Goal: Task Accomplishment & Management: Complete application form

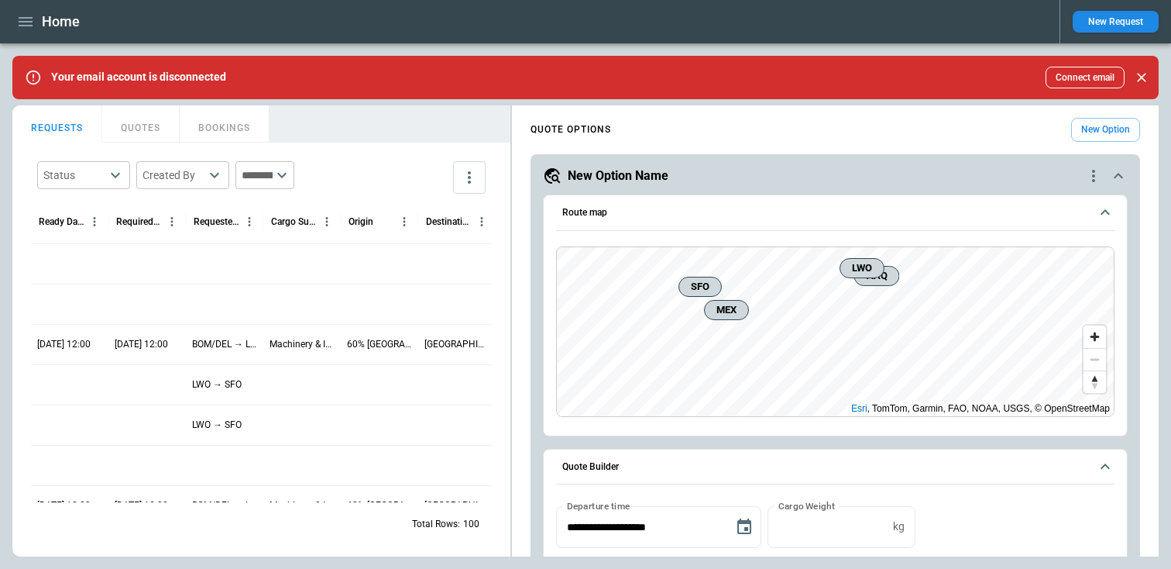
click at [1097, 25] on button "New Request" at bounding box center [1116, 22] width 86 height 22
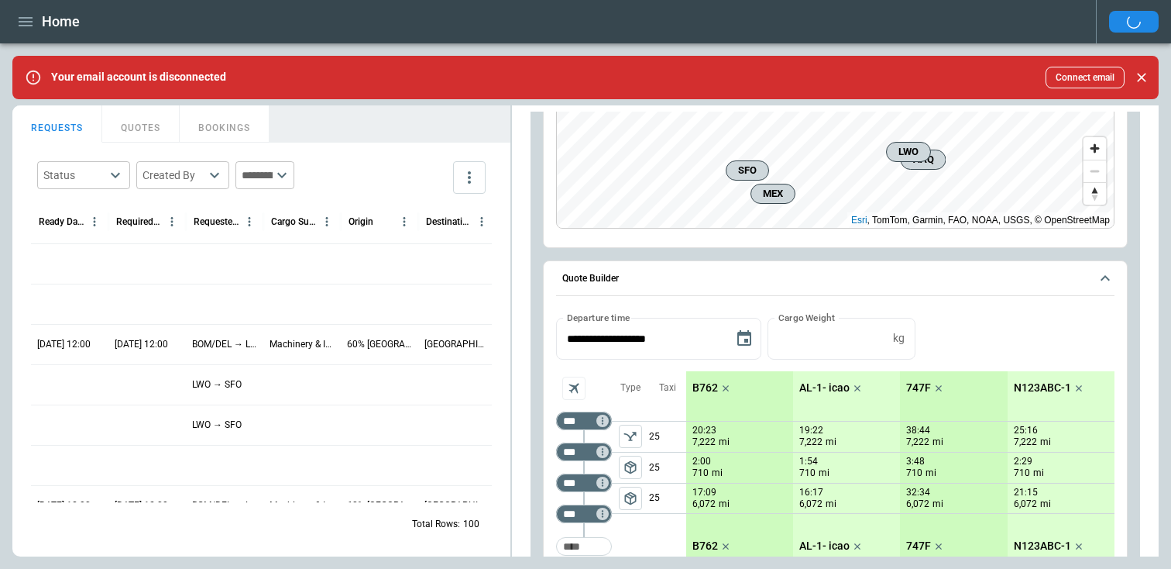
scroll to position [184, 0]
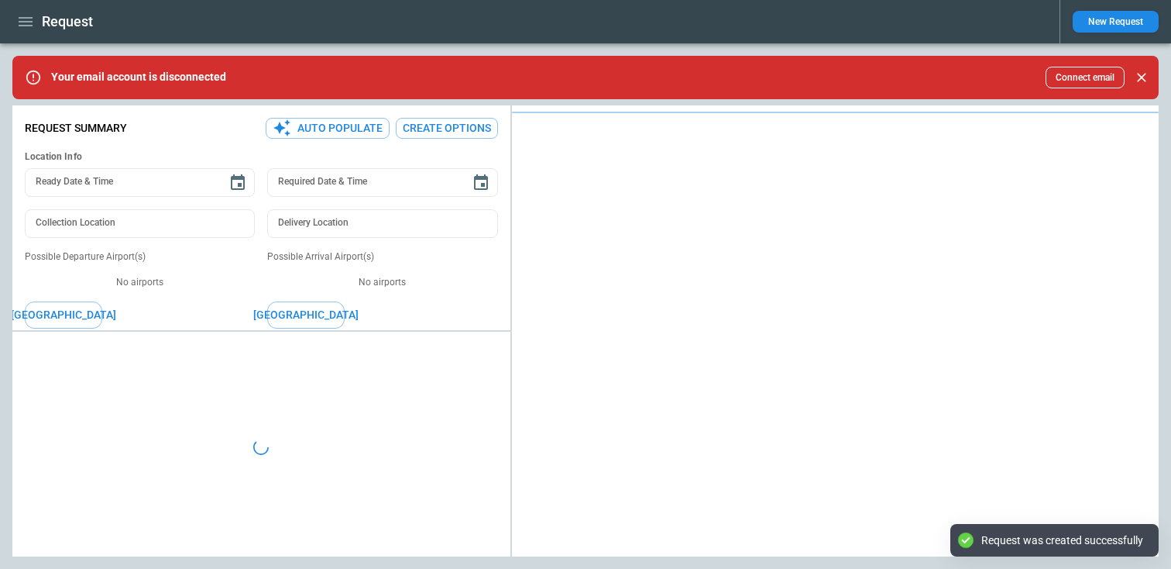
type textarea "*"
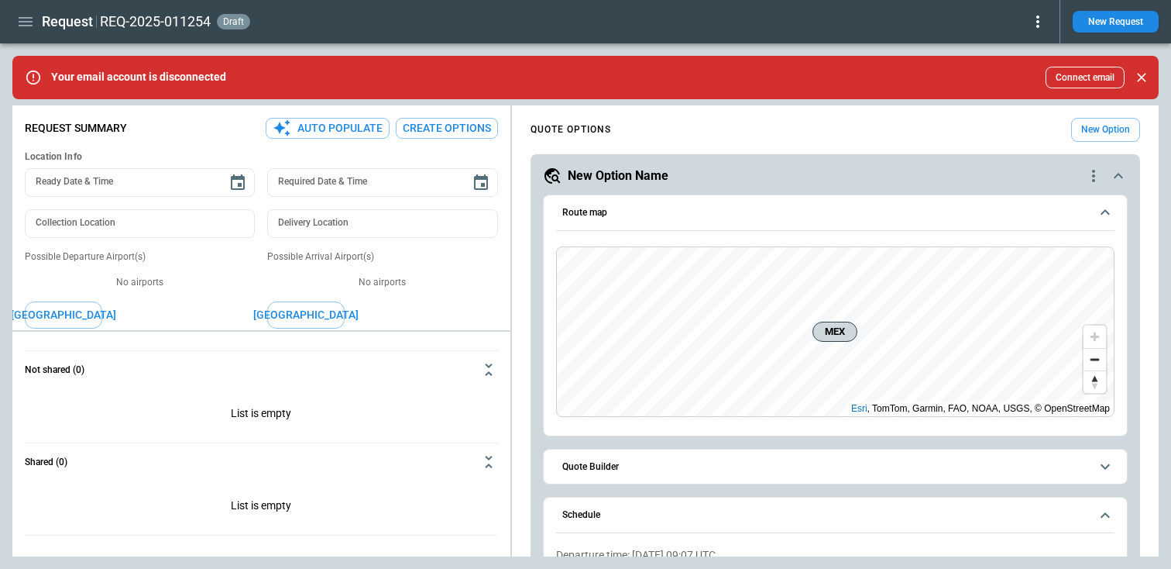
click at [1043, 18] on icon at bounding box center [1038, 21] width 19 height 19
click at [1007, 88] on button "Decline" at bounding box center [1020, 92] width 51 height 22
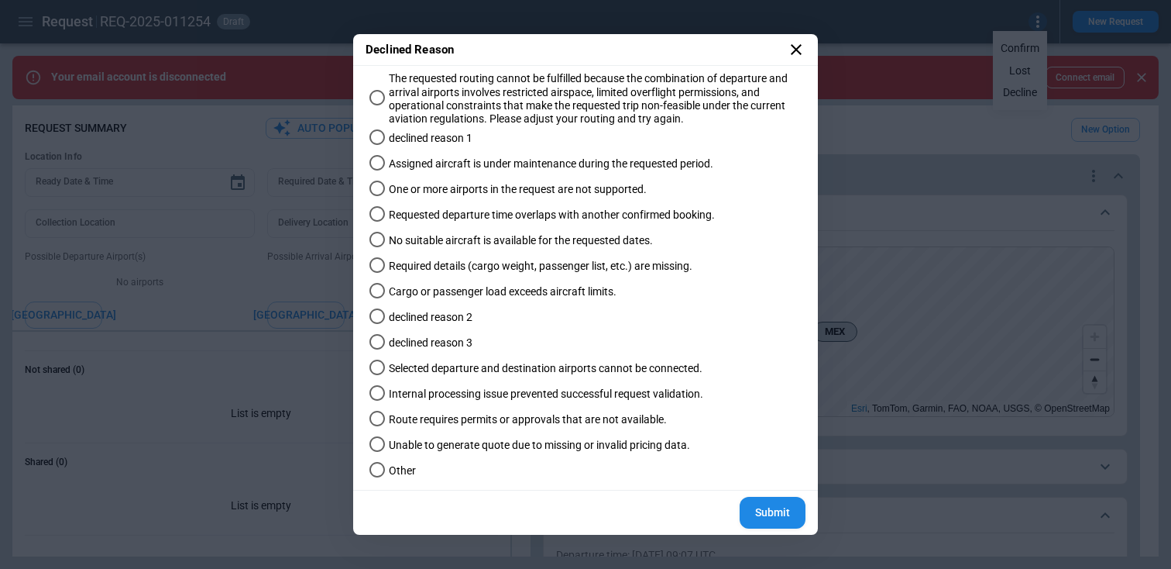
click at [514, 165] on span "Assigned aircraft is under maintenance during the requested period." at bounding box center [551, 163] width 325 height 13
click at [794, 53] on icon at bounding box center [796, 49] width 19 height 19
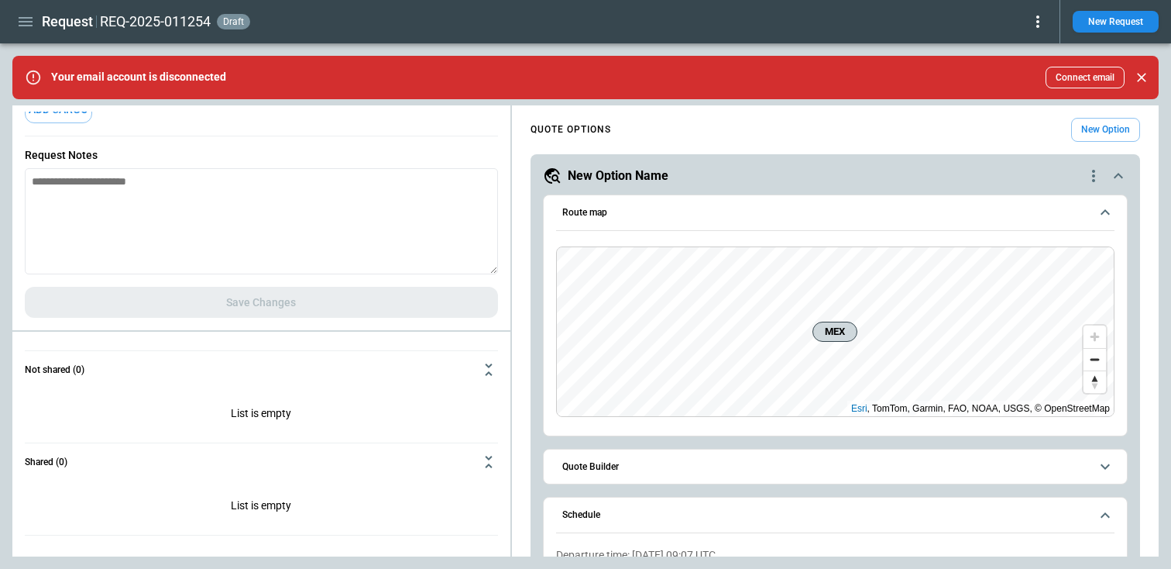
scroll to position [270, 0]
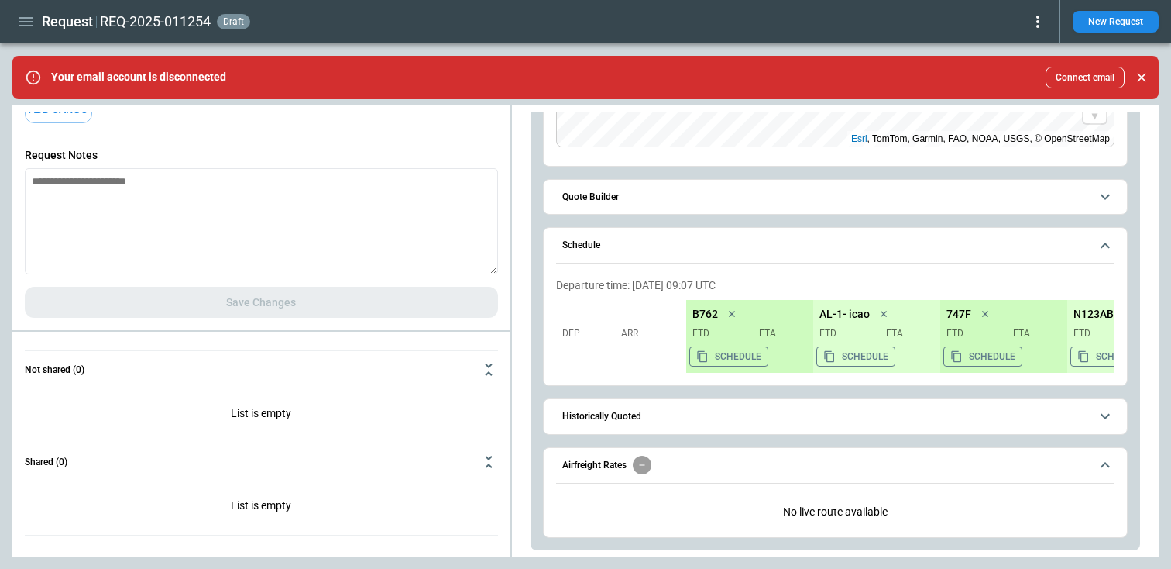
click at [597, 192] on h6 "Quote Builder" at bounding box center [590, 197] width 57 height 10
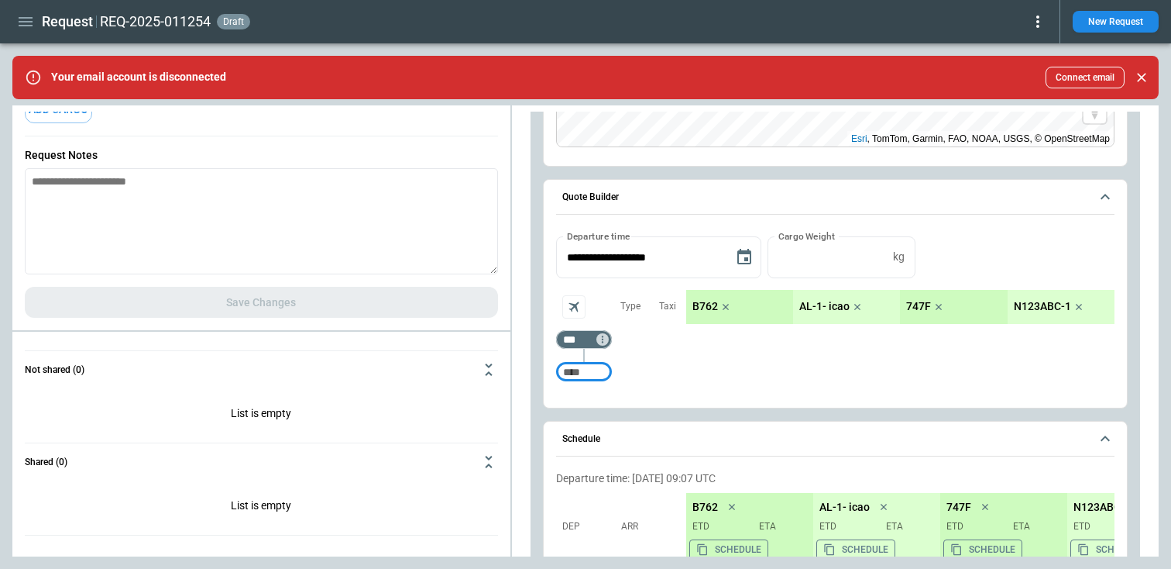
click at [572, 376] on input "Too short" at bounding box center [584, 371] width 50 height 28
type input "***"
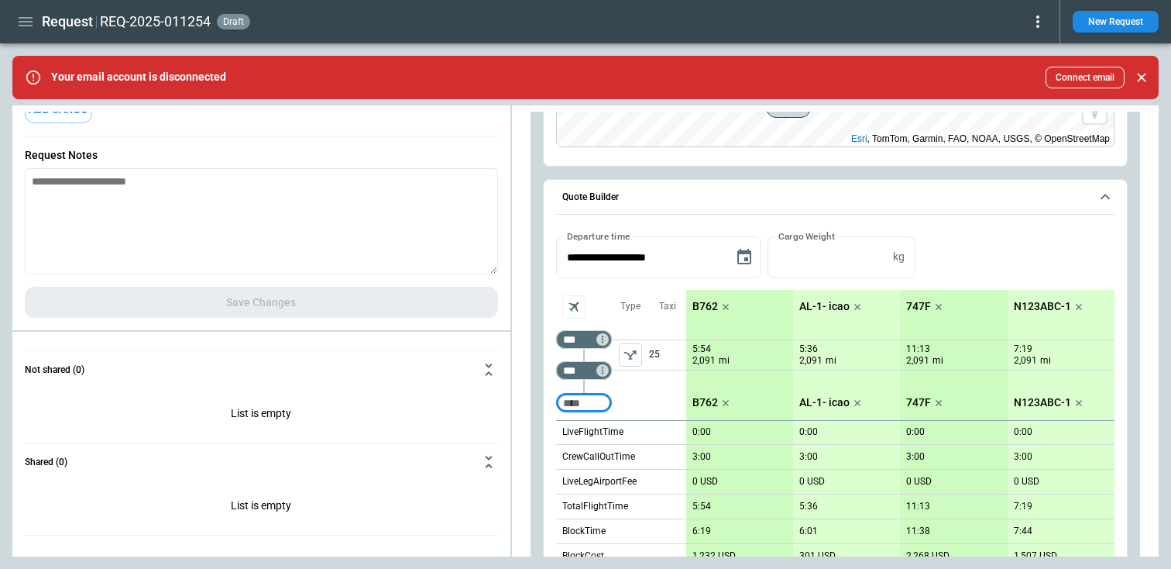
click at [634, 358] on icon "left aligned" at bounding box center [630, 354] width 15 height 15
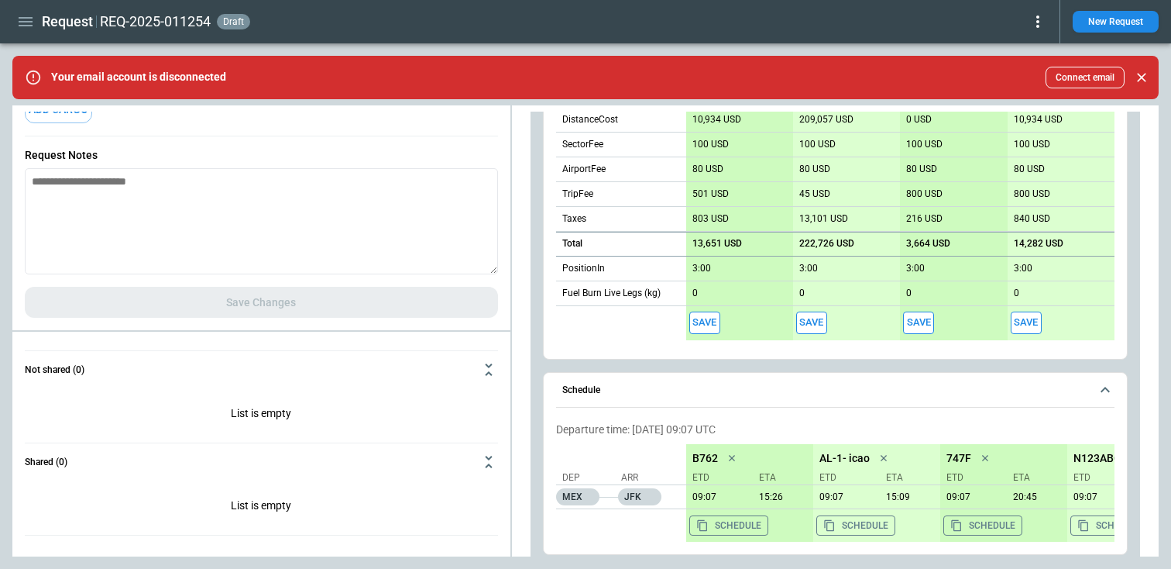
scroll to position [758, 0]
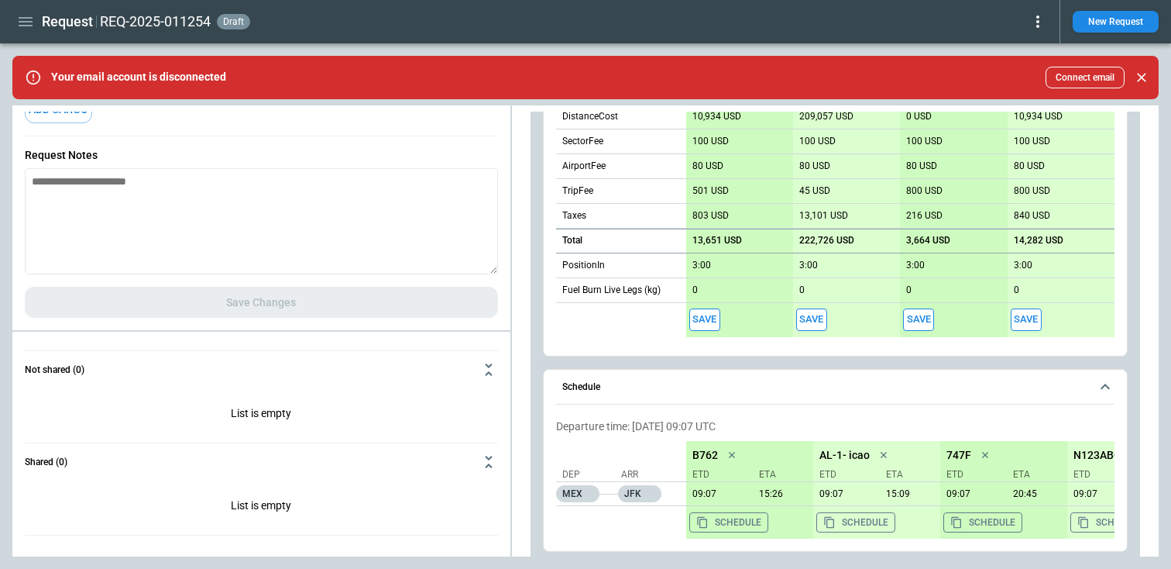
click at [713, 321] on button "Save" at bounding box center [704, 319] width 31 height 22
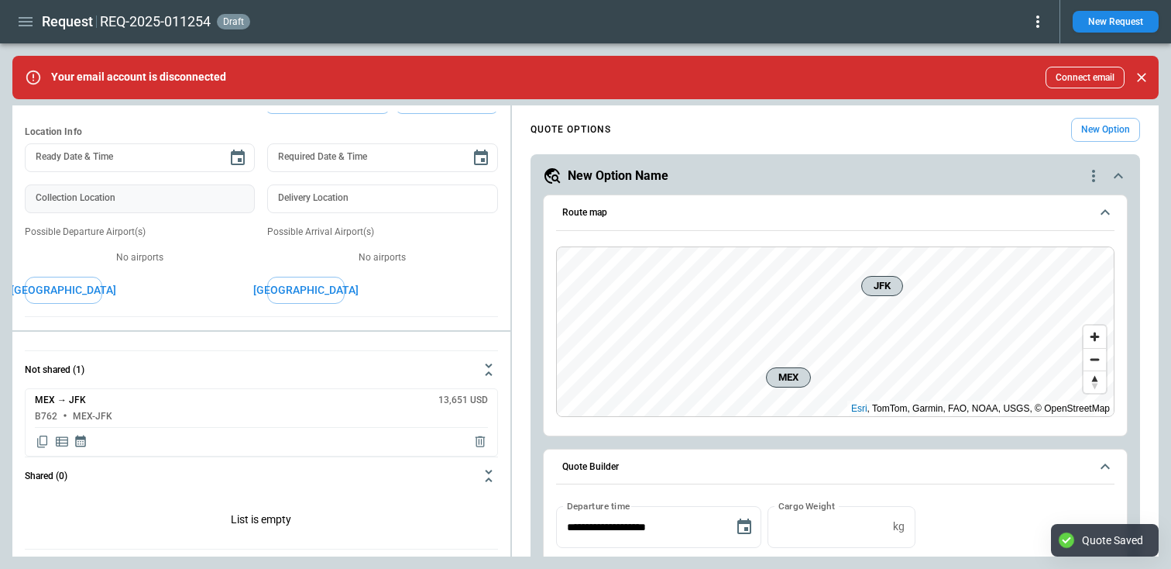
scroll to position [21, 0]
type textarea "*"
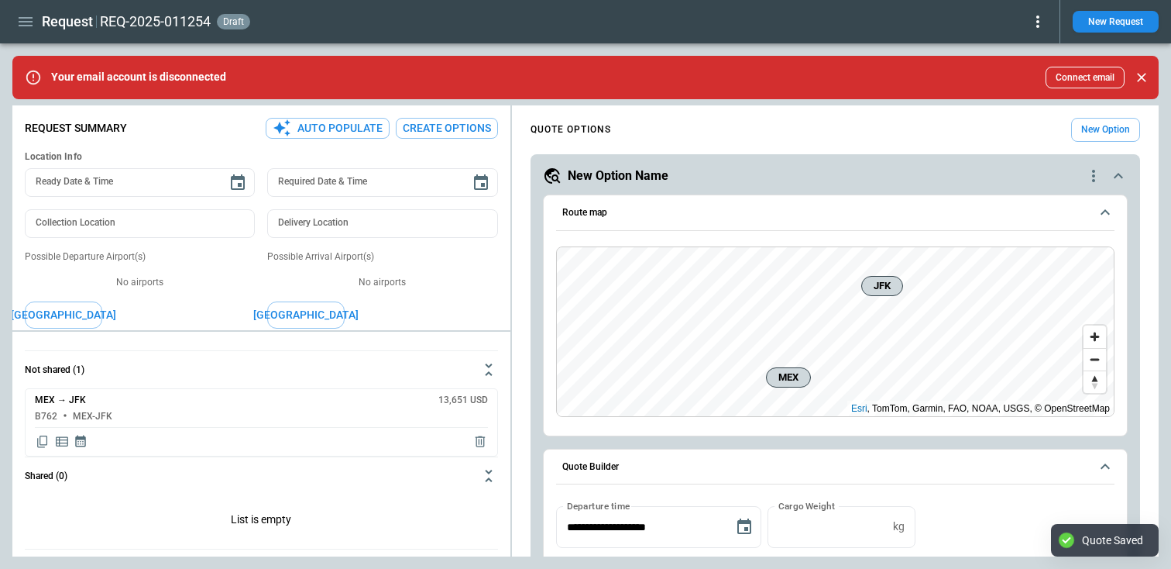
click at [29, 21] on icon "button" at bounding box center [26, 21] width 14 height 9
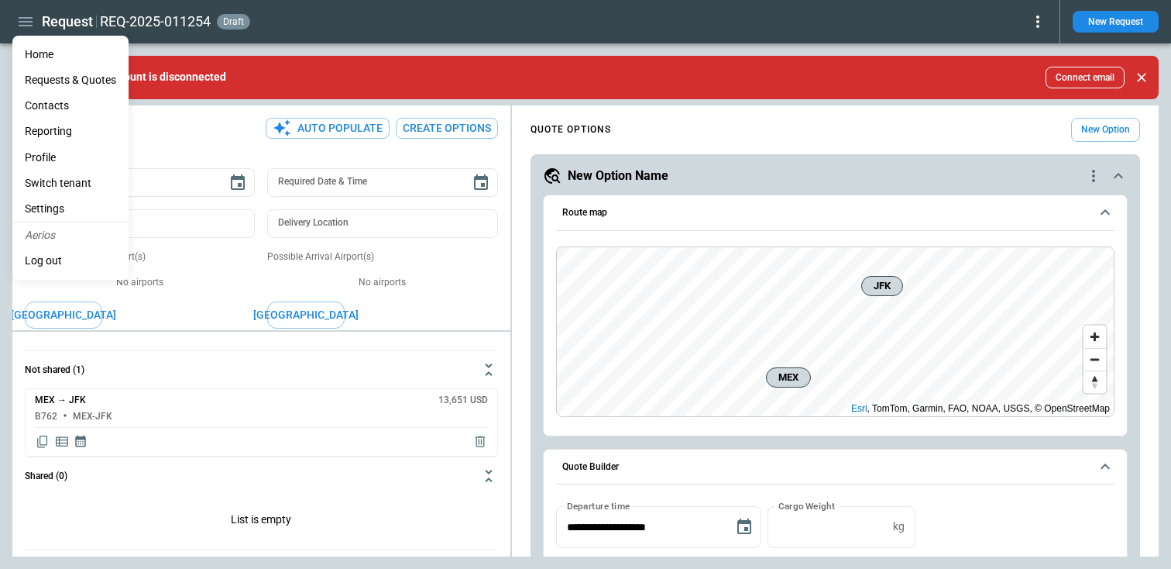
click at [63, 84] on Quotes "Requests & Quotes" at bounding box center [70, 80] width 116 height 26
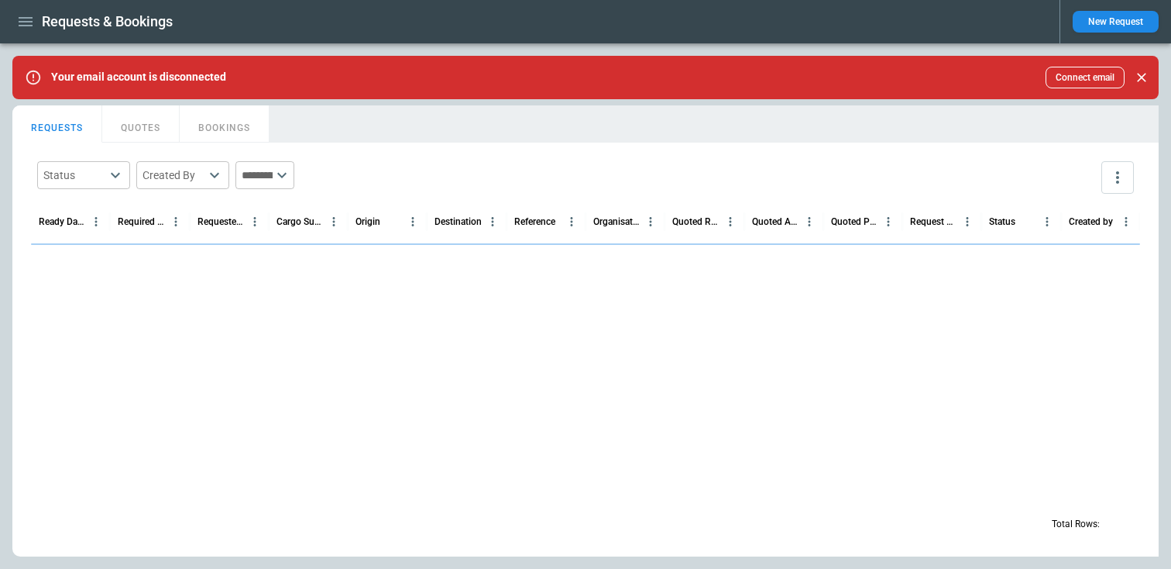
click at [139, 131] on button "QUOTES" at bounding box center [140, 123] width 77 height 37
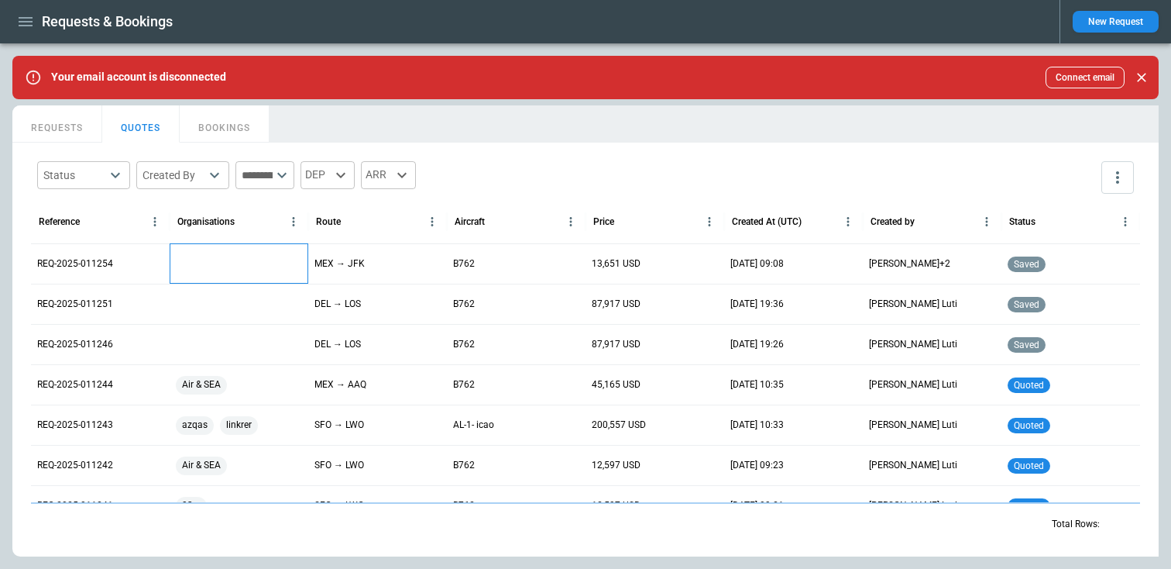
click at [198, 262] on div at bounding box center [239, 263] width 139 height 40
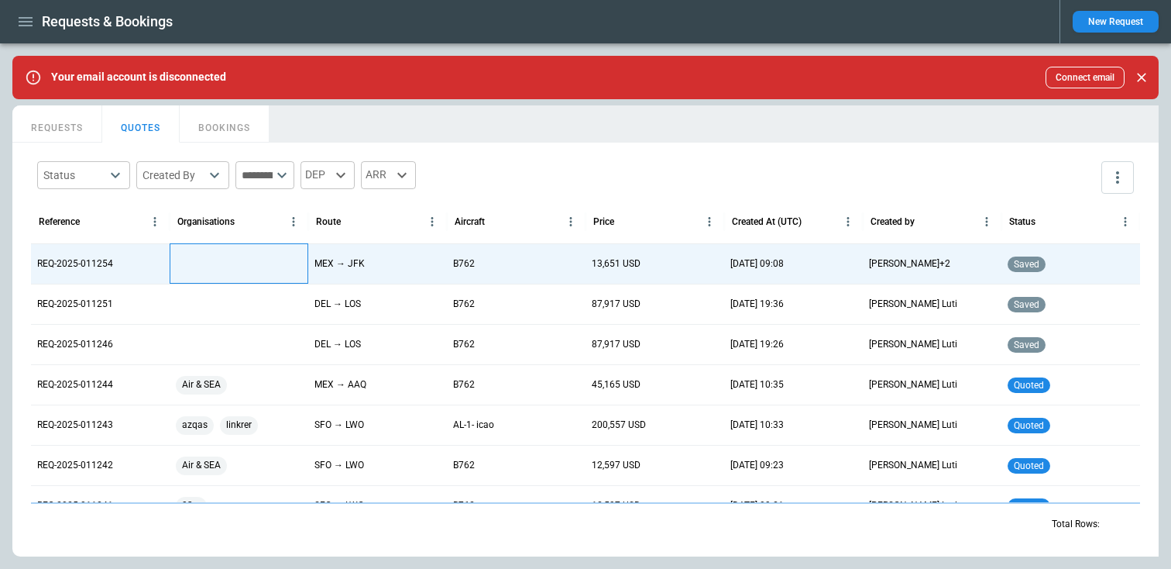
click at [198, 262] on div at bounding box center [239, 263] width 139 height 40
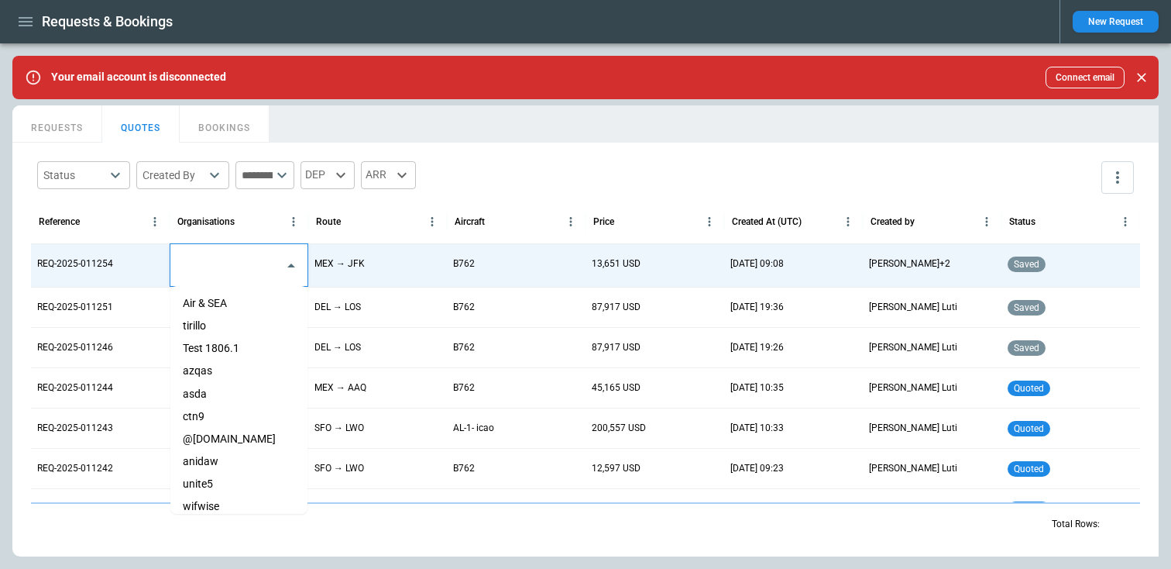
click at [198, 262] on input "text" at bounding box center [227, 265] width 100 height 27
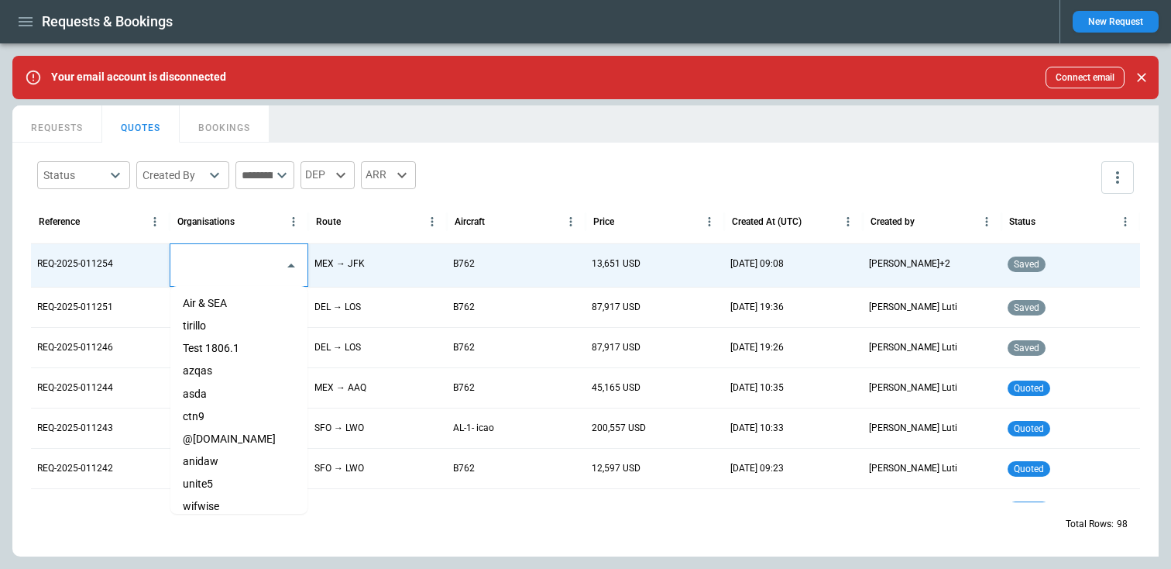
click at [203, 301] on li "Air & SEA" at bounding box center [238, 303] width 137 height 22
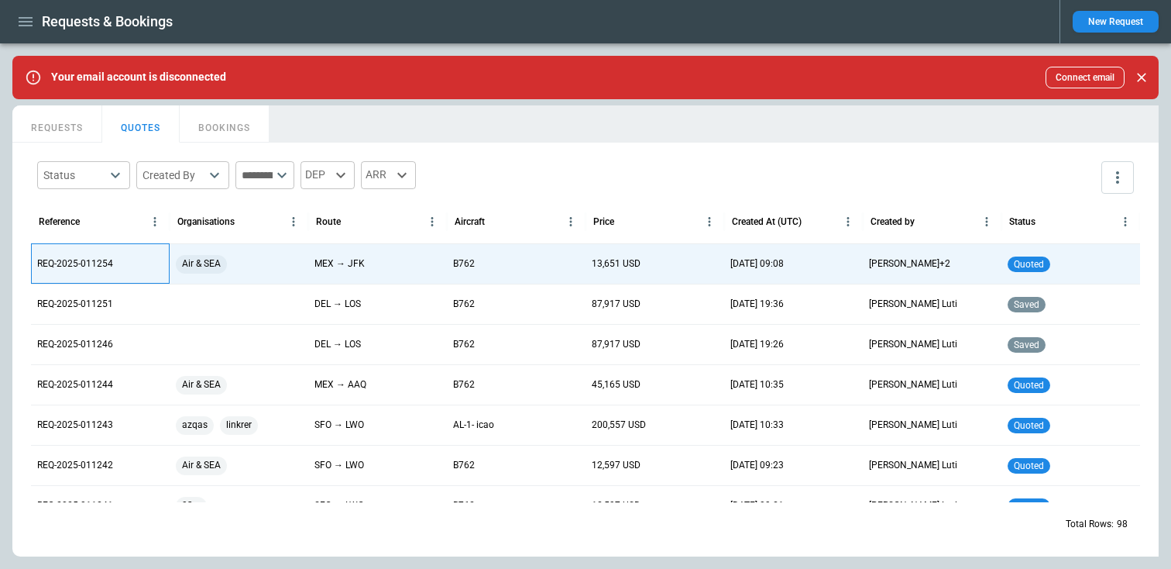
click at [72, 266] on p "REQ-2025-011254" at bounding box center [75, 263] width 76 height 13
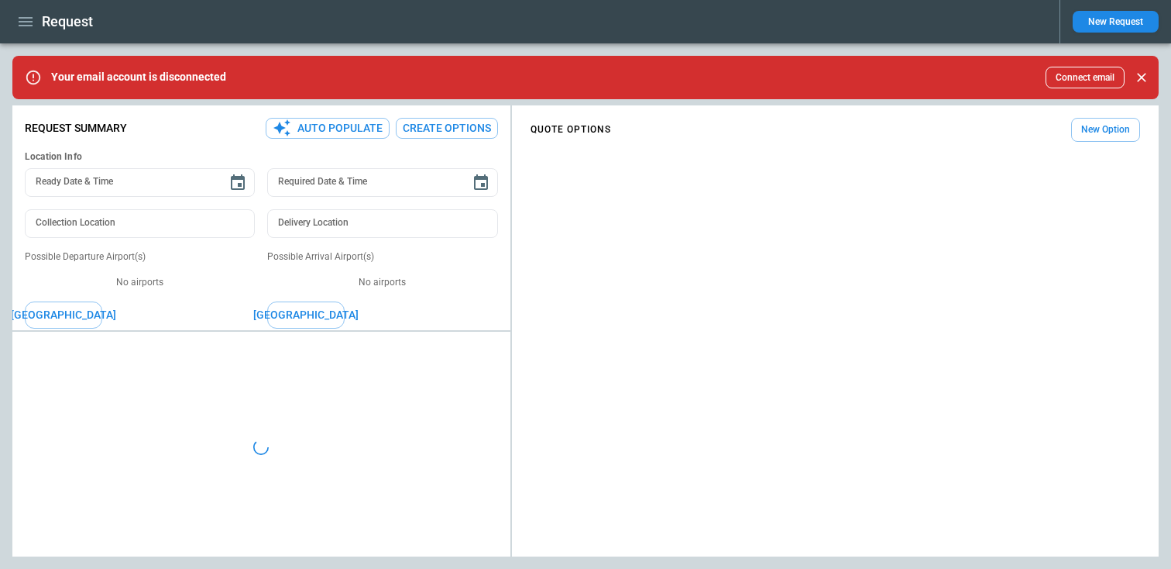
type textarea "*"
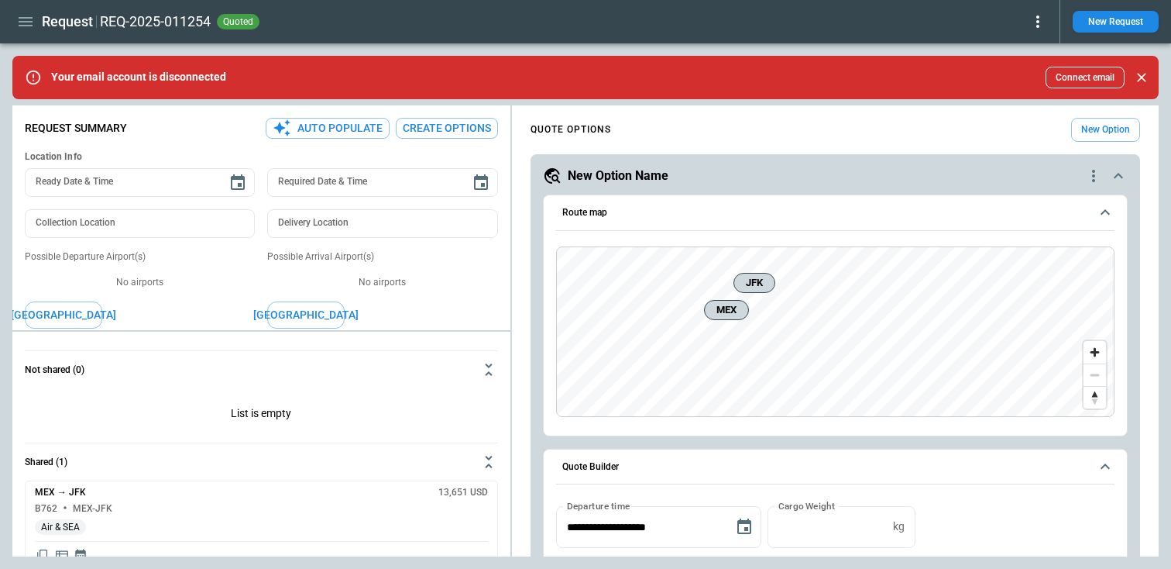
click at [1039, 22] on icon at bounding box center [1038, 21] width 19 height 19
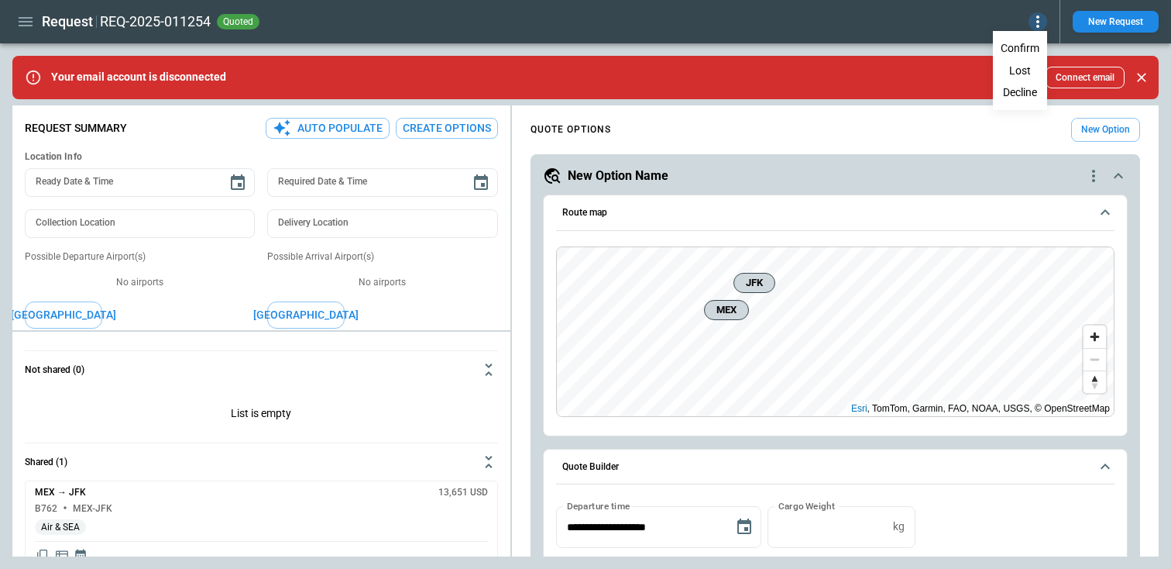
click at [1014, 47] on button "Confirm" at bounding box center [1020, 48] width 51 height 22
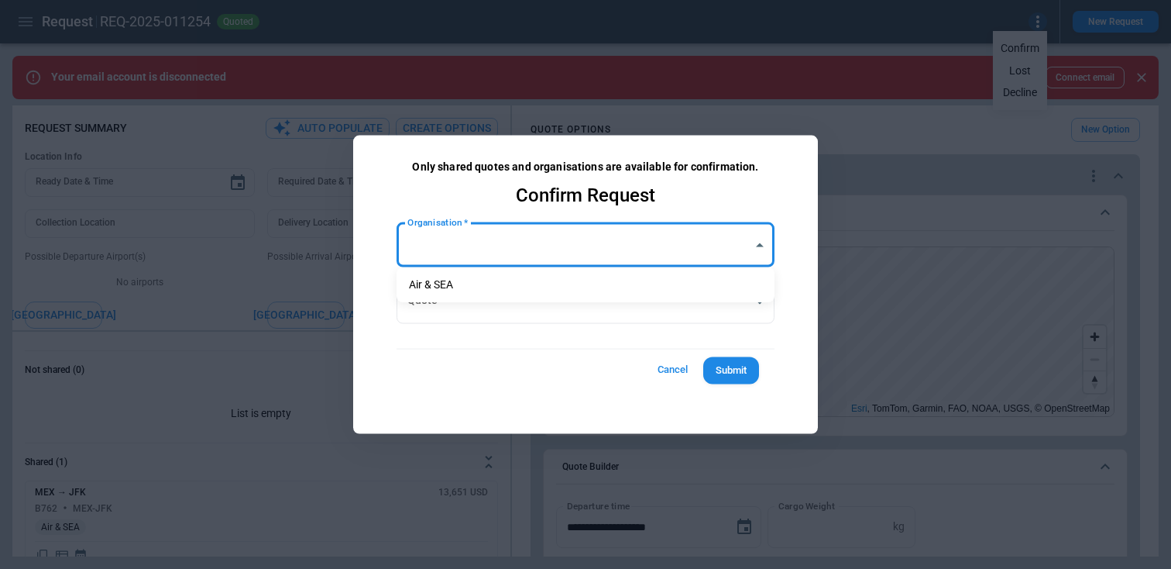
click at [553, 253] on body "**********" at bounding box center [585, 284] width 1171 height 569
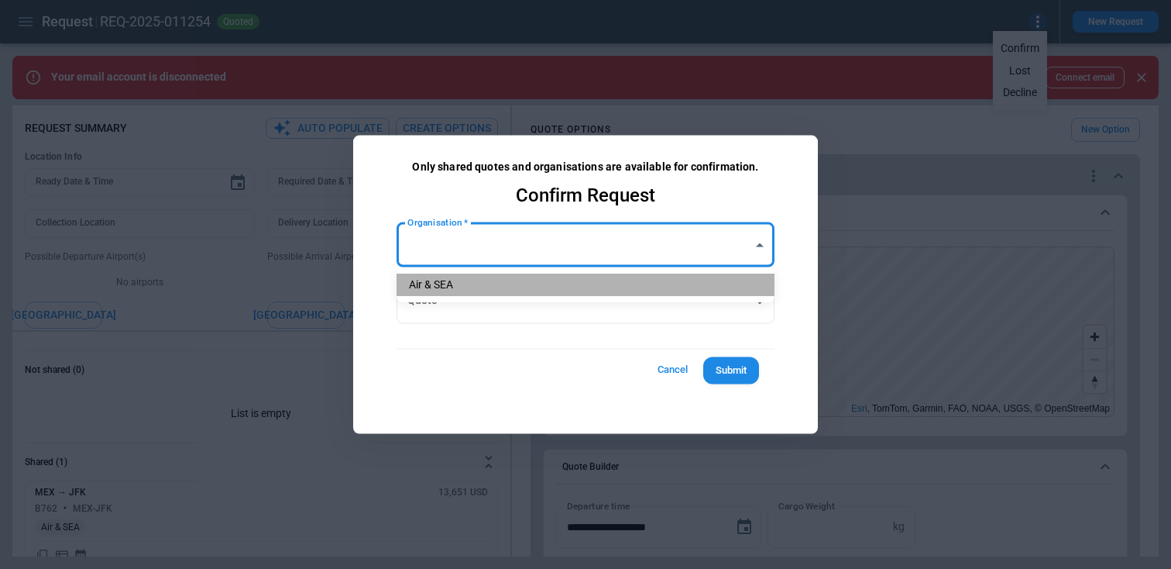
click at [523, 284] on li "Air & SEA" at bounding box center [586, 284] width 378 height 22
type input "**********"
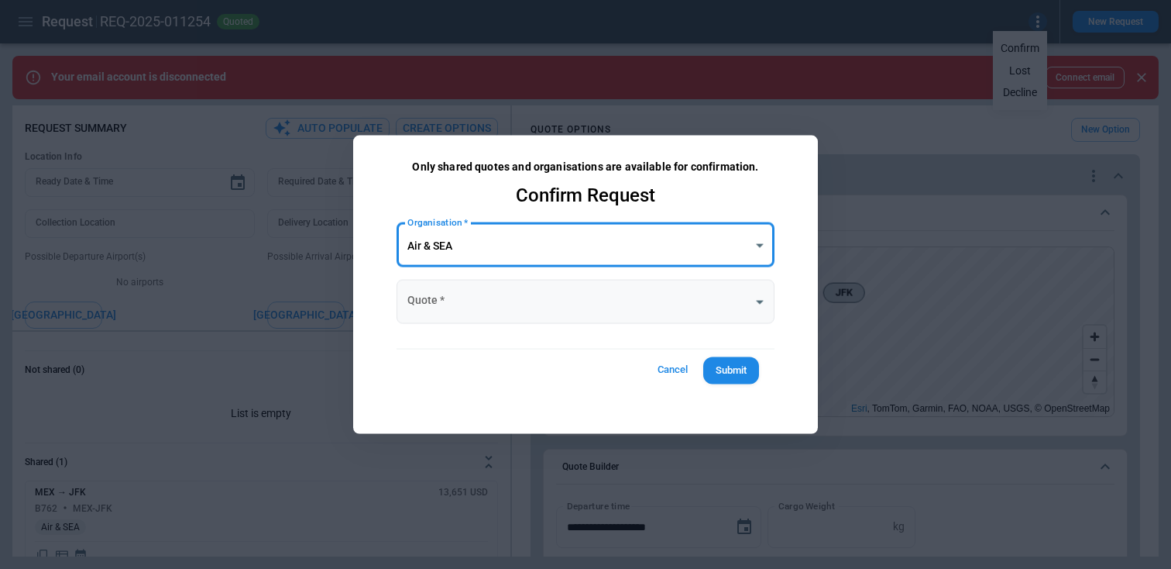
click at [513, 308] on body "**********" at bounding box center [585, 284] width 1171 height 569
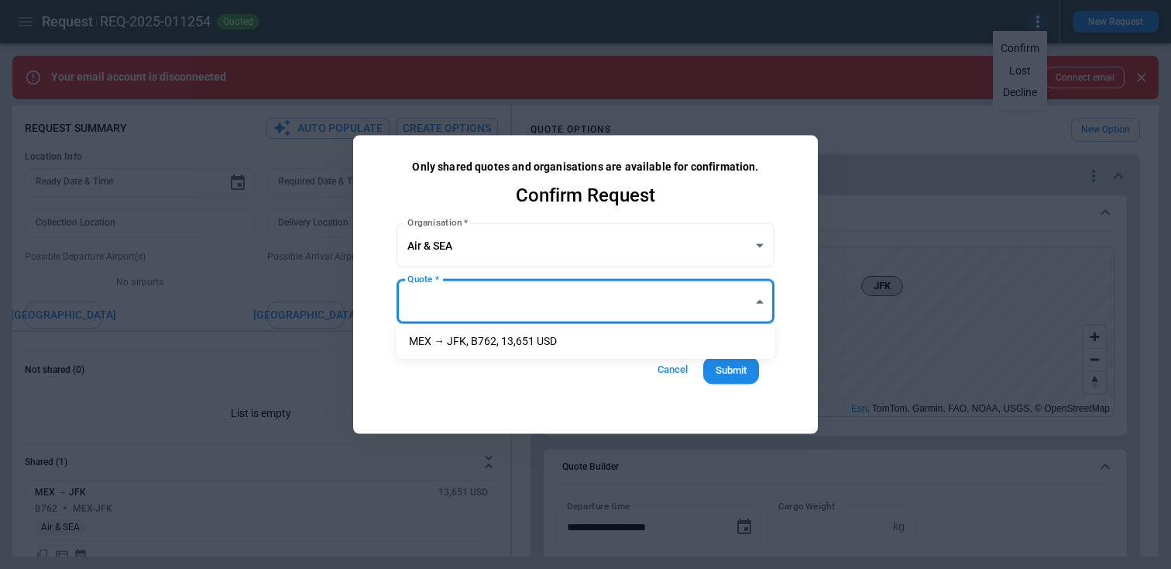
click at [487, 353] on ul "MEX → JFK, B762, 13,651 USD" at bounding box center [586, 341] width 378 height 35
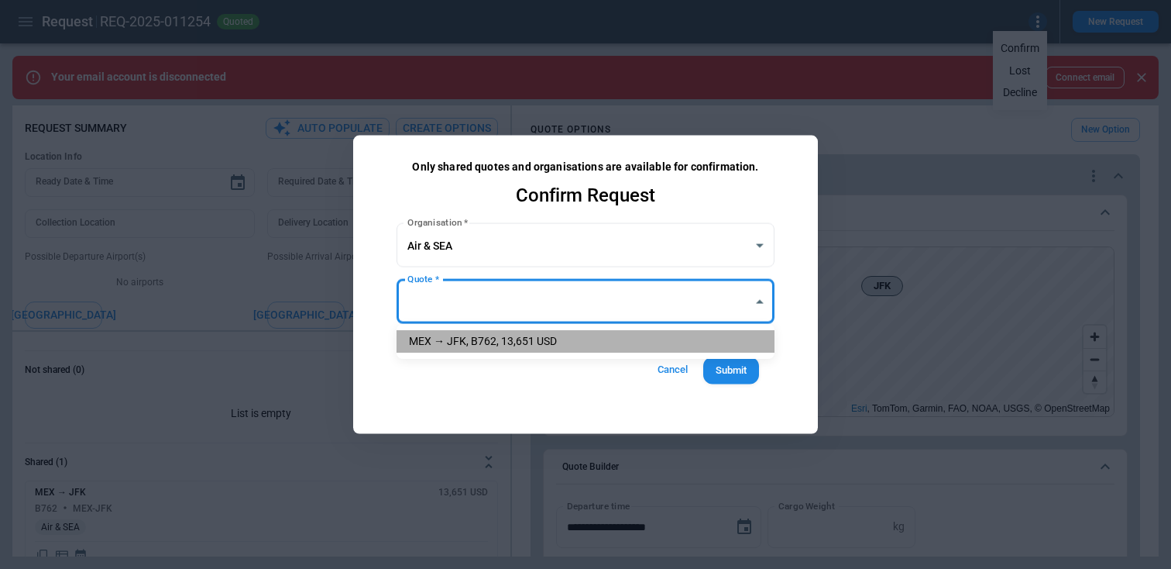
click at [495, 343] on li "MEX → JFK, B762, 13,651 USD" at bounding box center [586, 341] width 378 height 22
type input "**********"
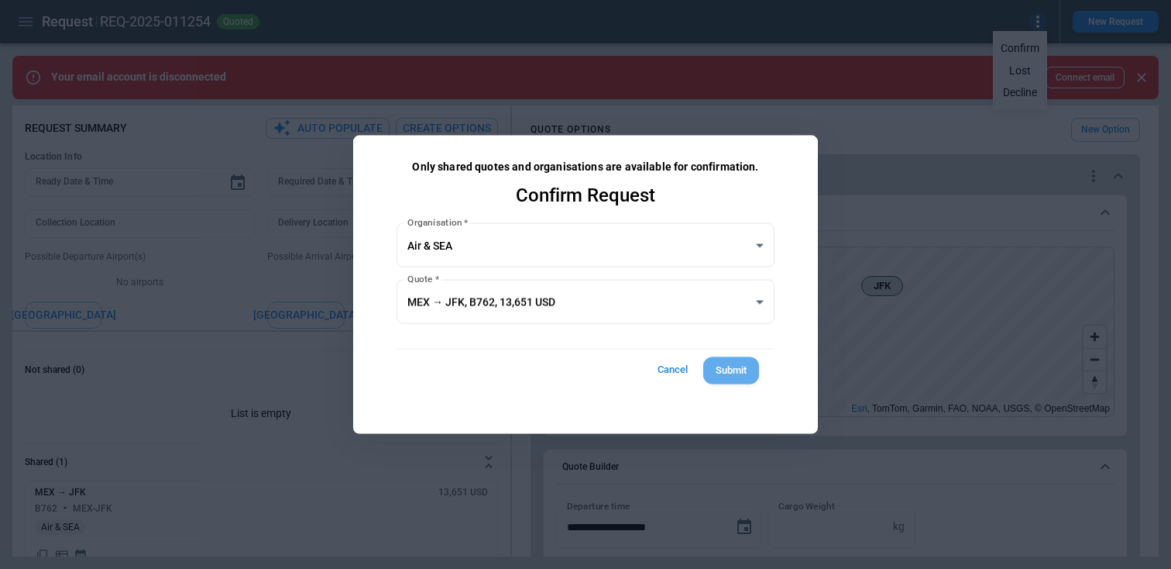
click at [732, 371] on button "Submit" at bounding box center [731, 370] width 56 height 27
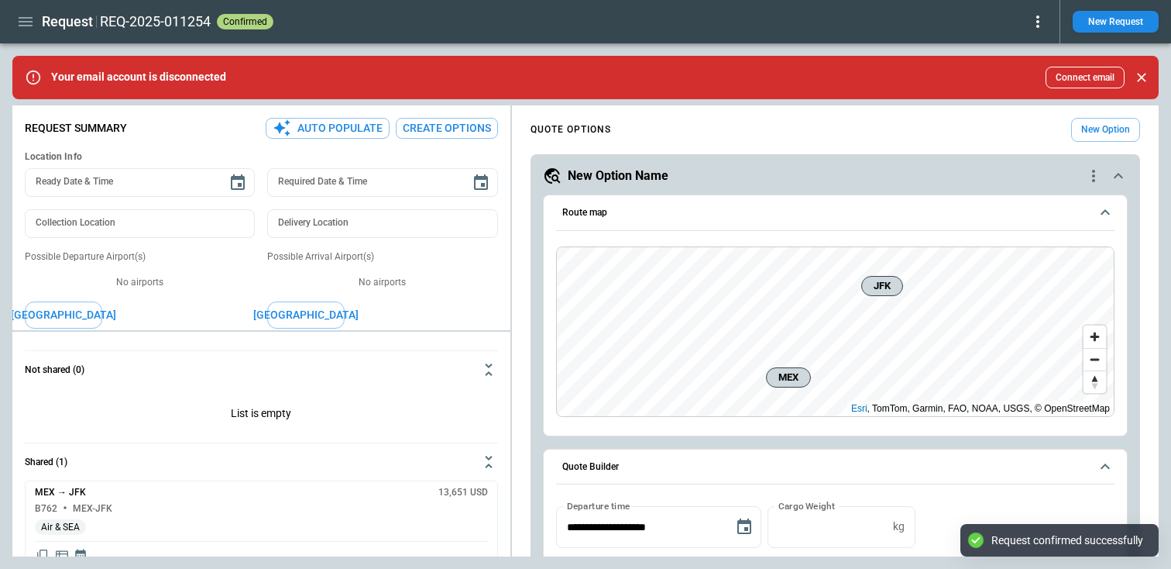
type textarea "*"
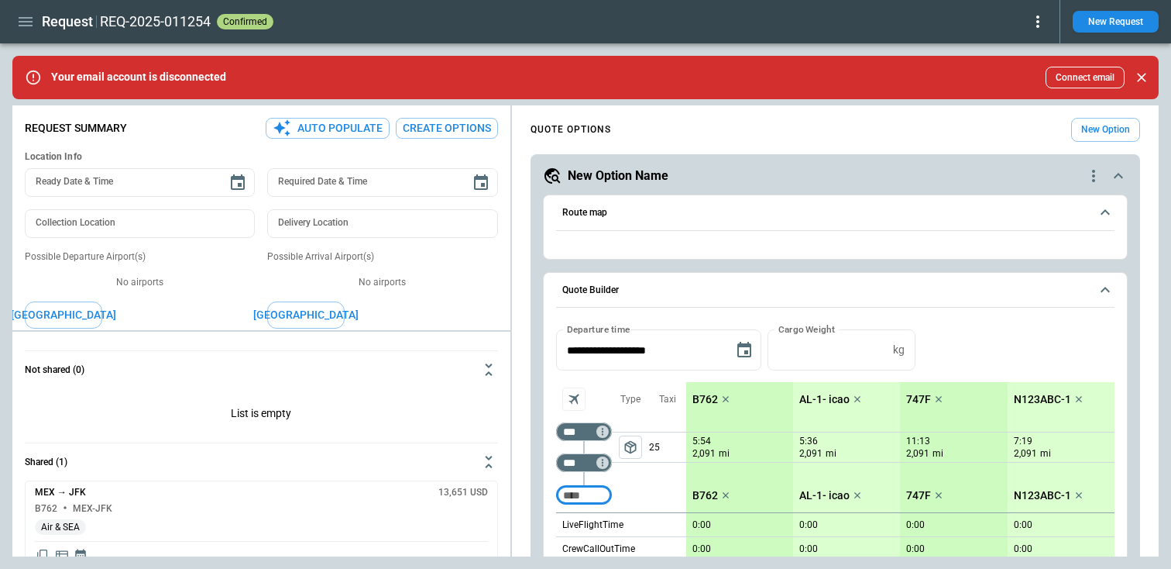
type textarea "*"
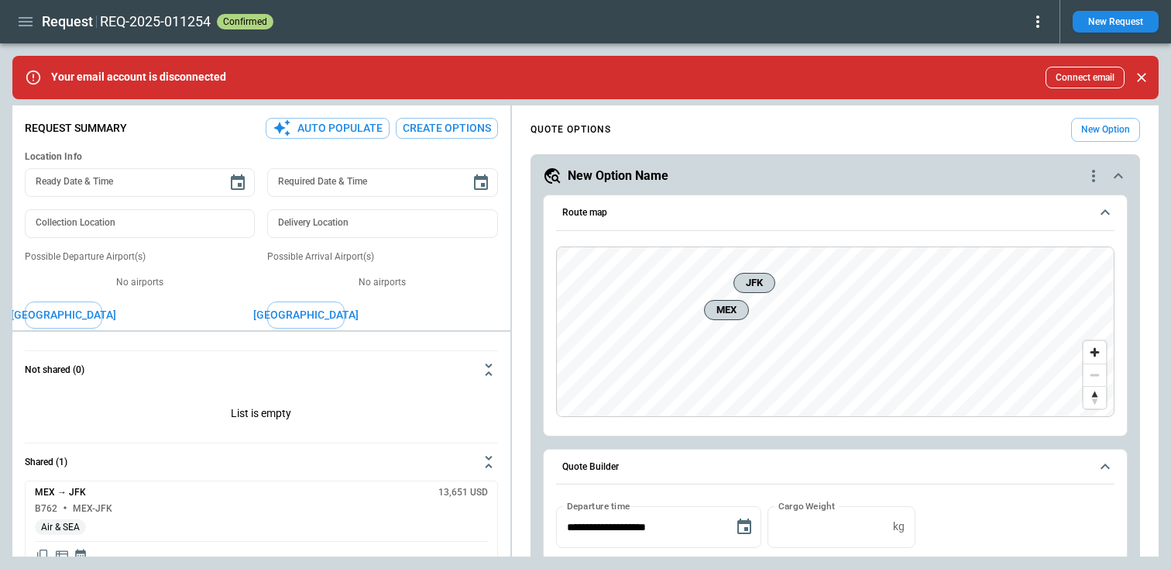
click at [1036, 25] on icon at bounding box center [1038, 21] width 19 height 19
click at [1016, 56] on button "Completed" at bounding box center [1013, 48] width 64 height 22
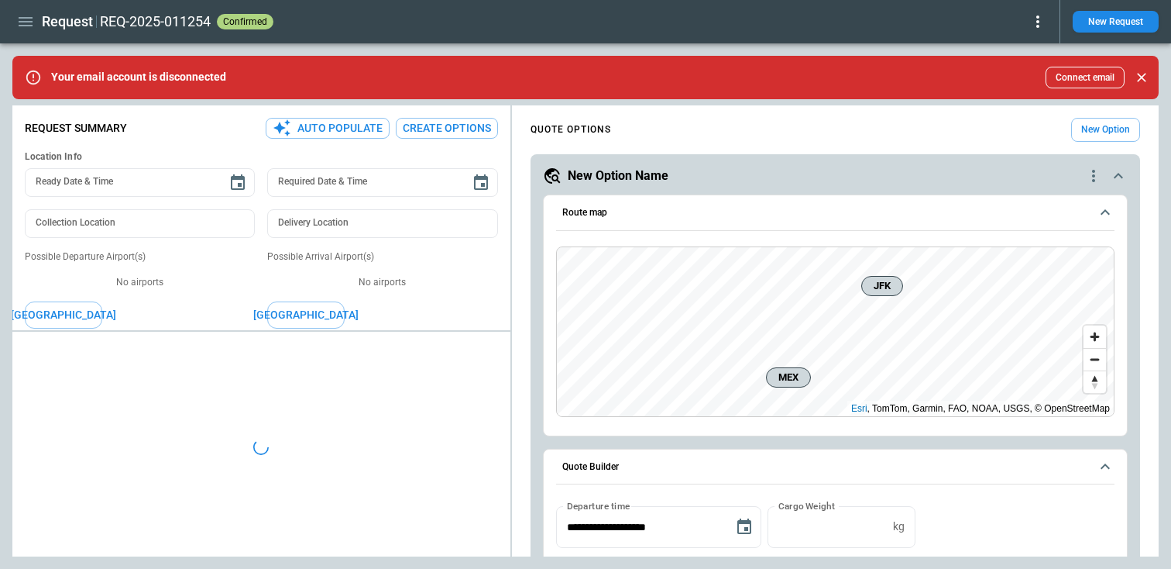
type textarea "*"
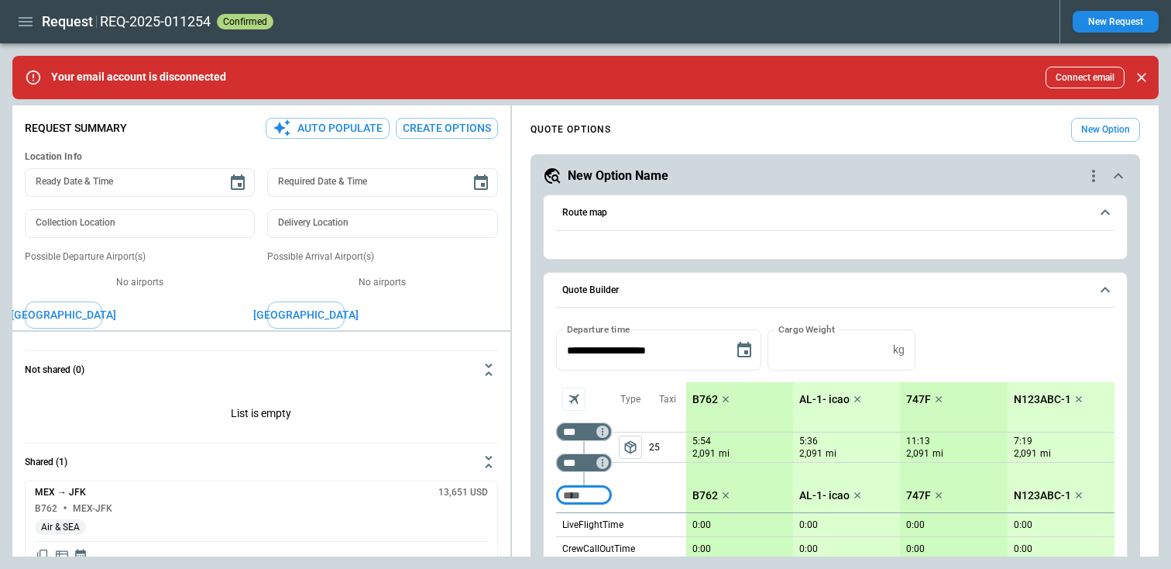
type textarea "*"
type input "**********"
